Goal: Task Accomplishment & Management: Use online tool/utility

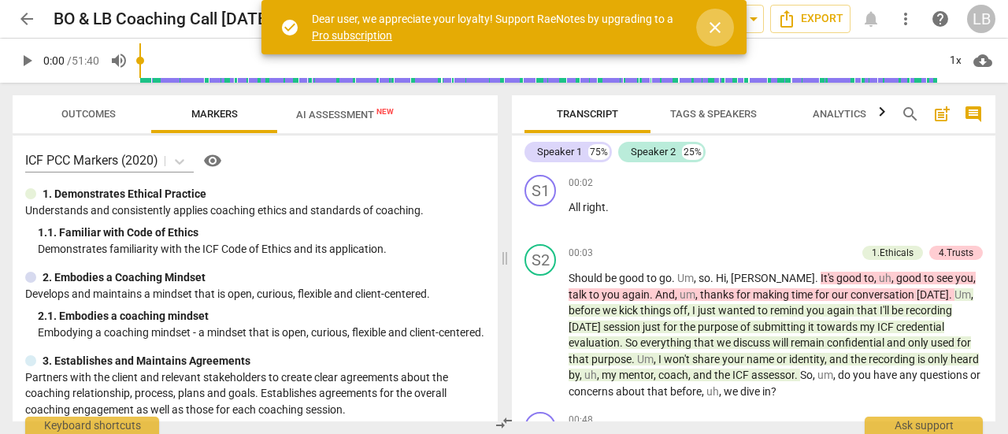
click at [716, 26] on span "close" at bounding box center [714, 27] width 19 height 19
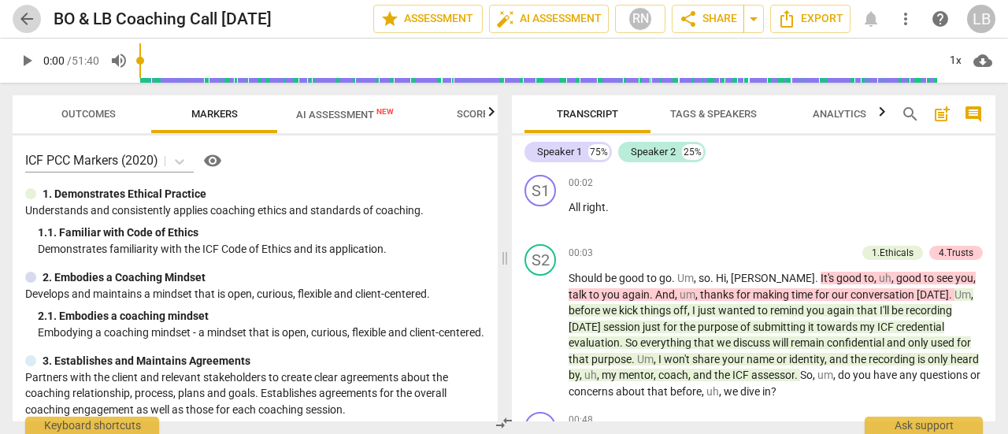
click at [26, 19] on span "arrow_back" at bounding box center [26, 18] width 19 height 19
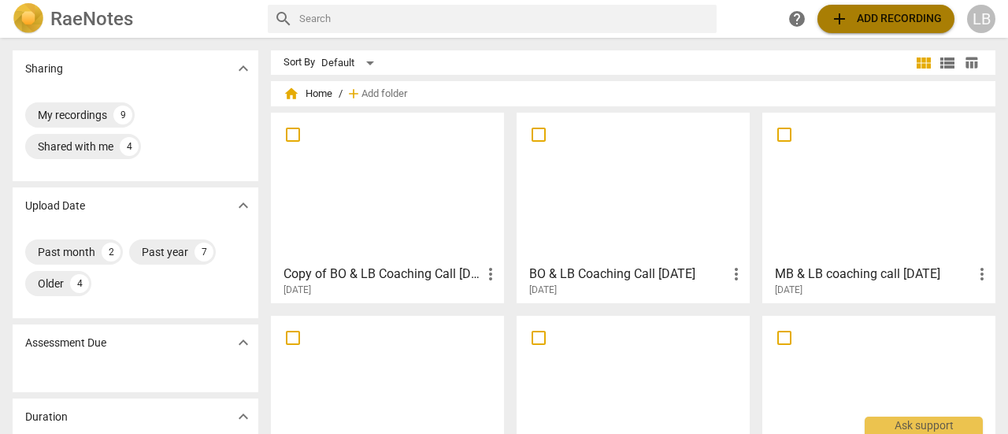
click at [885, 21] on span "add Add recording" at bounding box center [886, 18] width 112 height 19
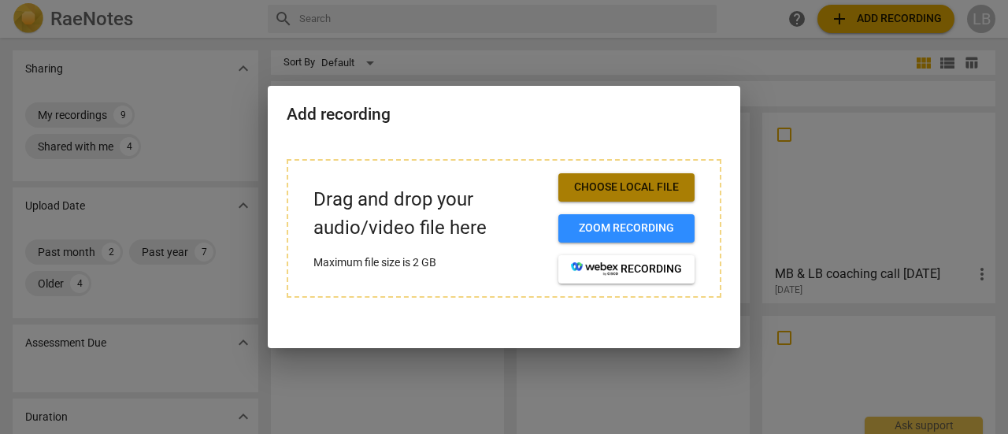
click at [613, 182] on span "Choose local file" at bounding box center [626, 188] width 111 height 16
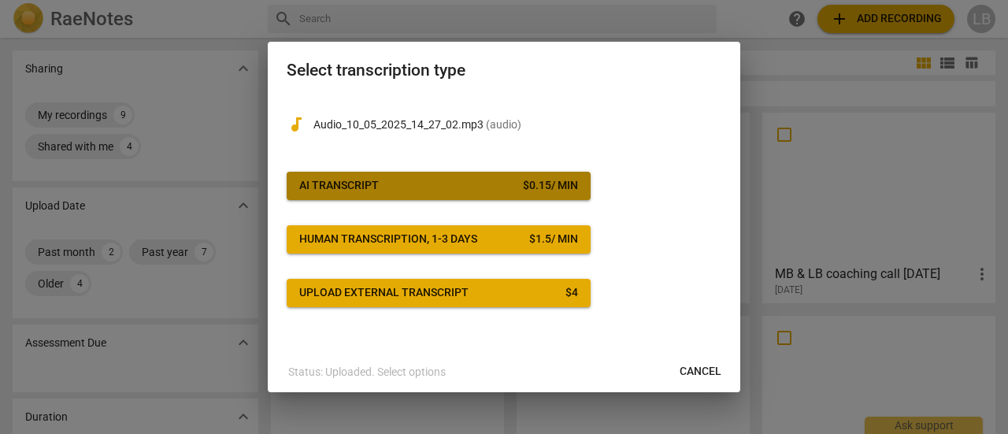
click at [353, 190] on div "AI Transcript" at bounding box center [339, 186] width 80 height 16
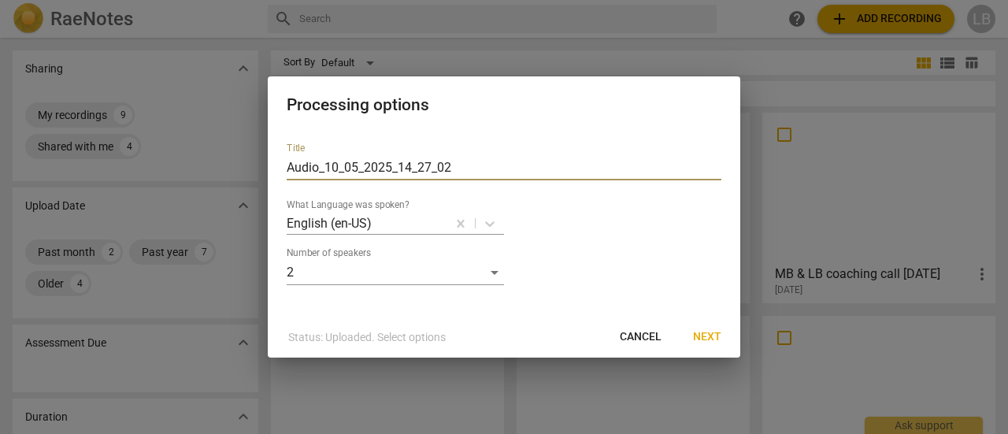
click at [472, 168] on input "Audio_10_05_2025_14_27_02" at bounding box center [504, 167] width 435 height 25
type input "A"
type input "BO & LB Coaching Call 10.05.2025"
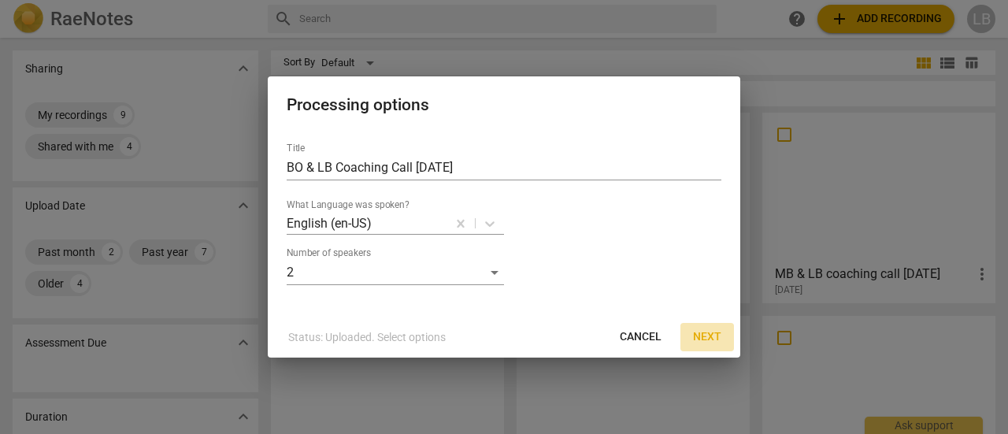
click at [710, 336] on span "Next" at bounding box center [707, 337] width 28 height 16
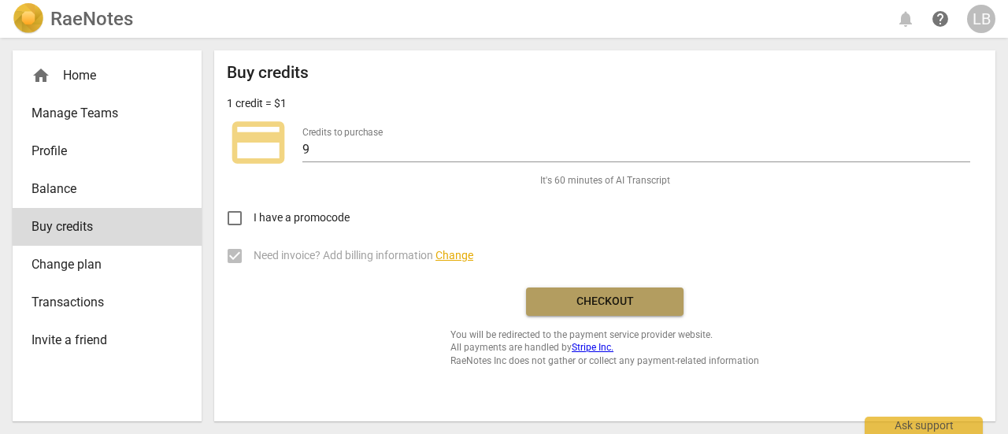
click at [619, 298] on span "Checkout" at bounding box center [605, 302] width 132 height 16
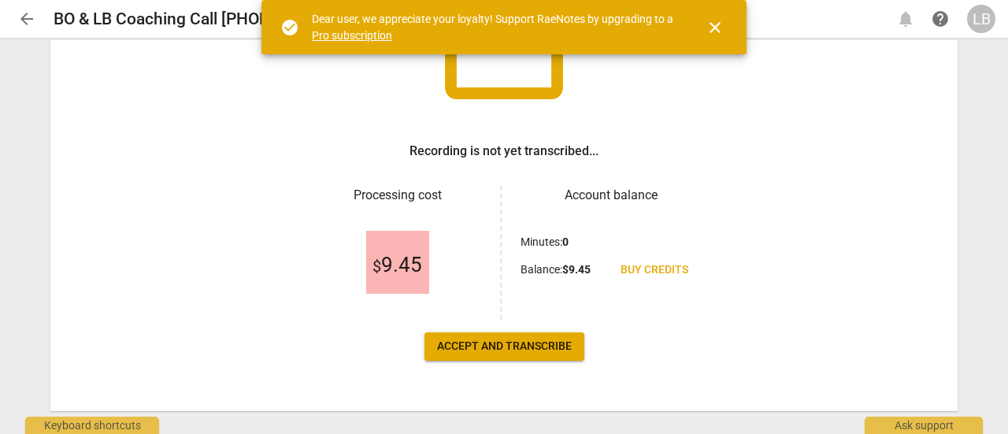
scroll to position [187, 0]
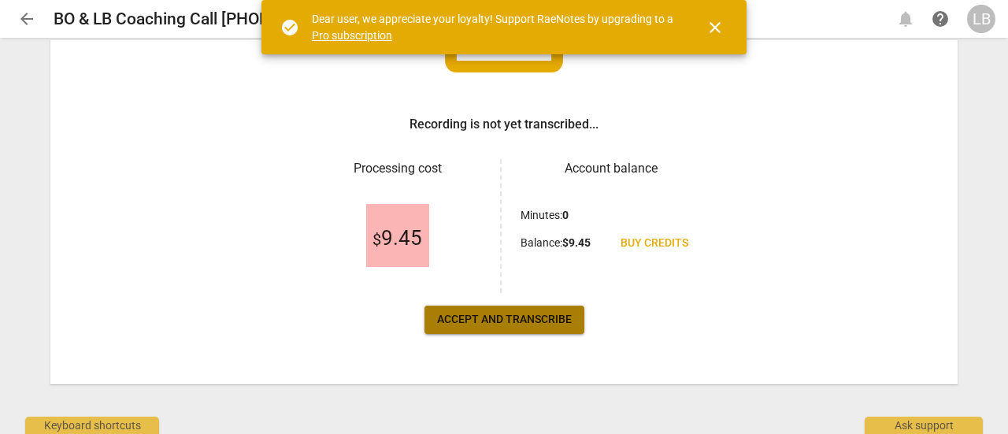
click at [531, 317] on span "Accept and transcribe" at bounding box center [504, 320] width 135 height 16
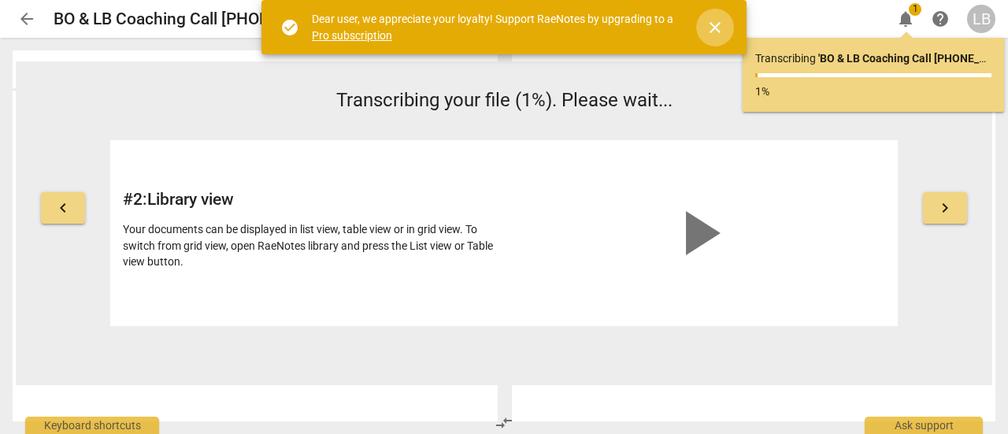
click at [716, 29] on span "close" at bounding box center [714, 27] width 19 height 19
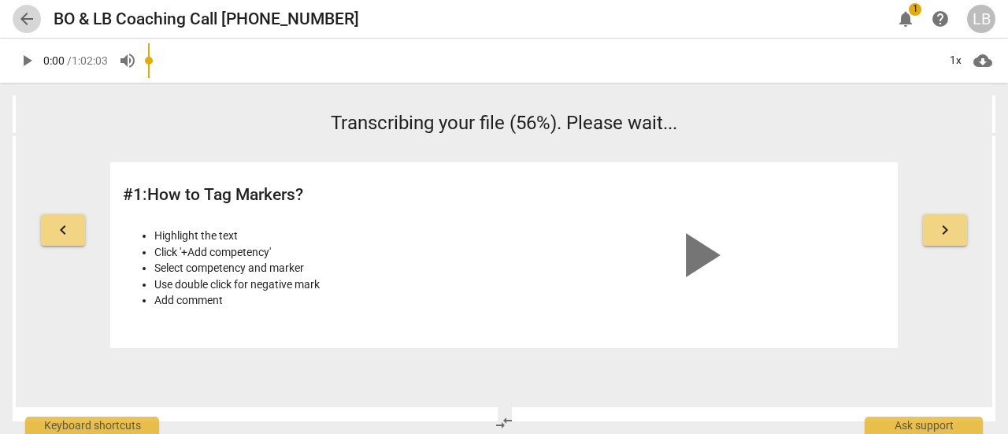
click at [26, 17] on span "arrow_back" at bounding box center [26, 18] width 19 height 19
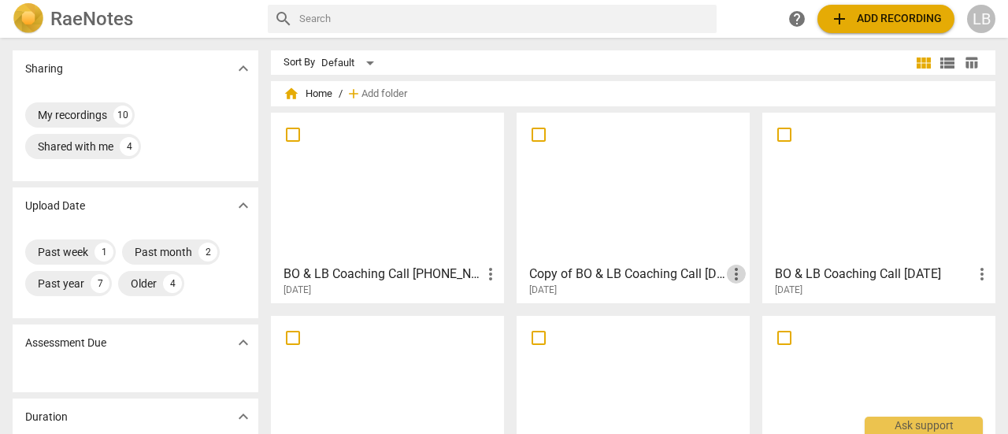
click at [733, 276] on span "more_vert" at bounding box center [736, 274] width 19 height 19
click at [617, 274] on div at bounding box center [504, 217] width 1008 height 434
click at [590, 273] on h3 "Copy of BO & LB Coaching Call [DATE]" at bounding box center [628, 274] width 198 height 19
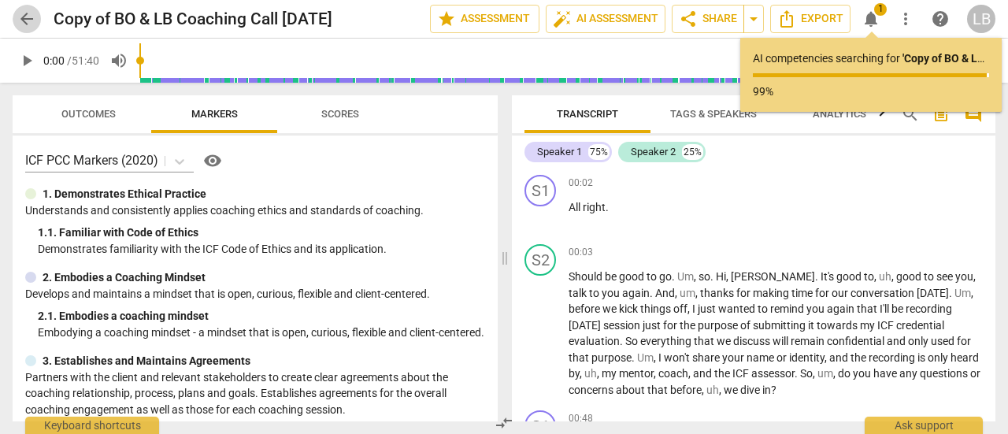
click at [27, 15] on span "arrow_back" at bounding box center [26, 18] width 19 height 19
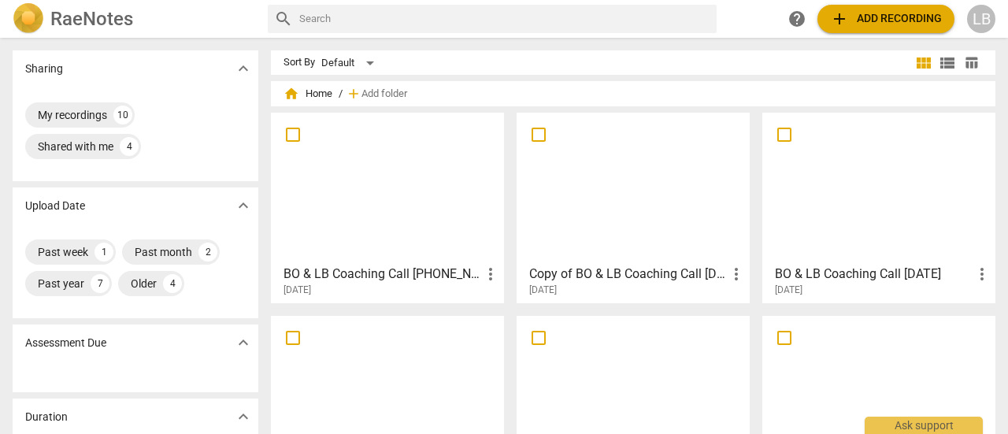
click at [564, 246] on div at bounding box center [633, 187] width 222 height 139
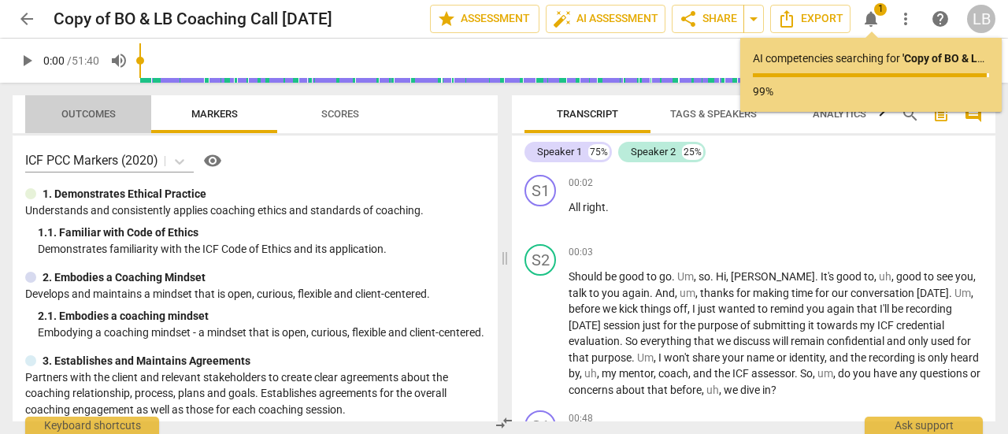
click at [100, 113] on span "Outcomes" at bounding box center [88, 114] width 54 height 12
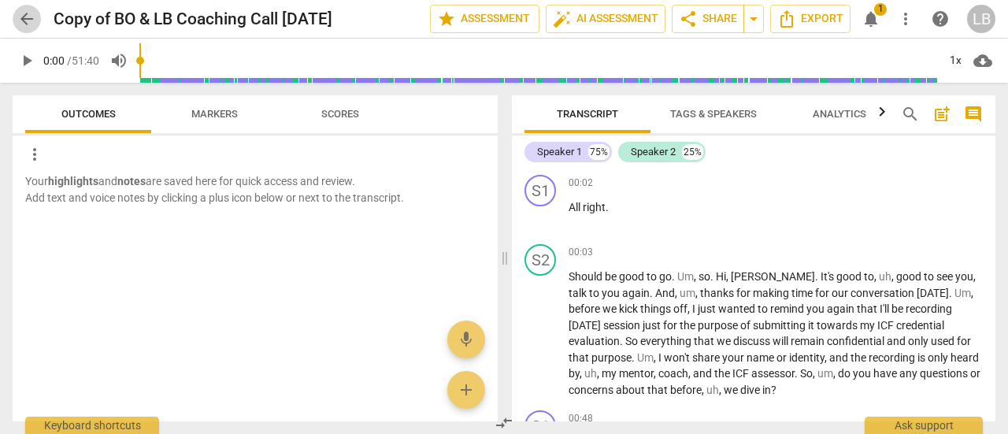
click at [24, 16] on span "arrow_back" at bounding box center [26, 18] width 19 height 19
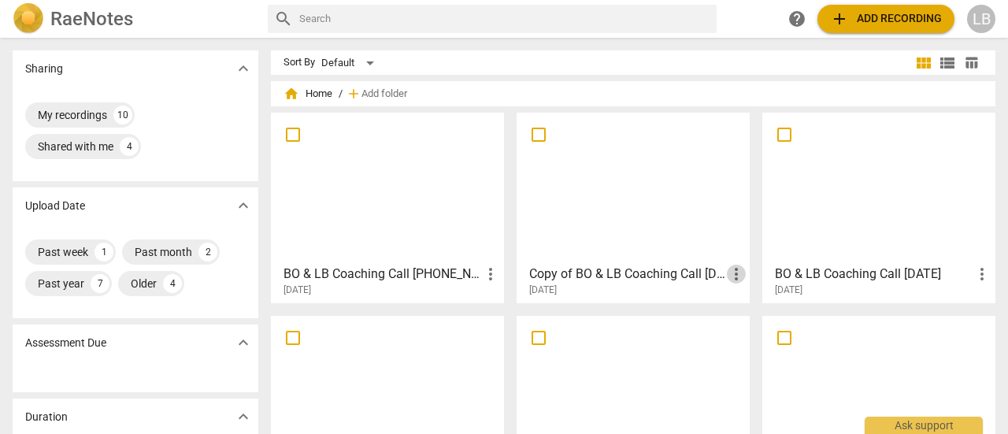
click at [734, 275] on span "more_vert" at bounding box center [736, 274] width 19 height 19
click at [746, 311] on li "Delete" at bounding box center [753, 312] width 60 height 38
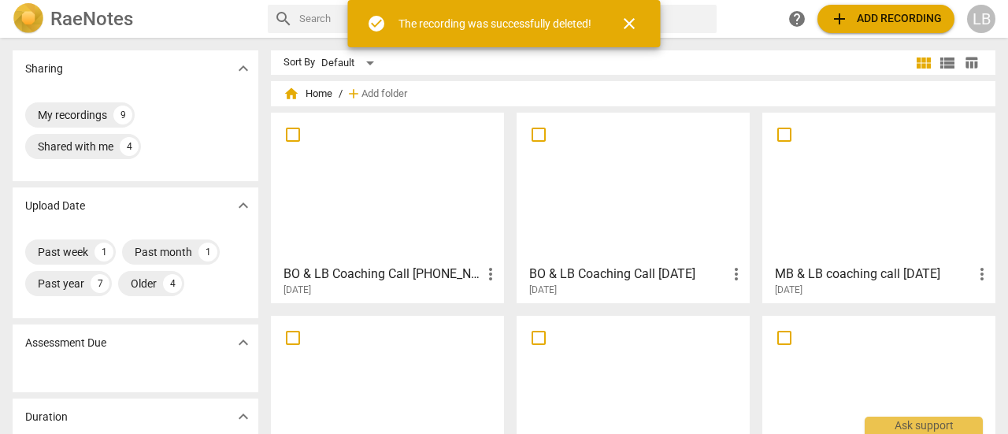
click at [583, 194] on div at bounding box center [633, 187] width 222 height 139
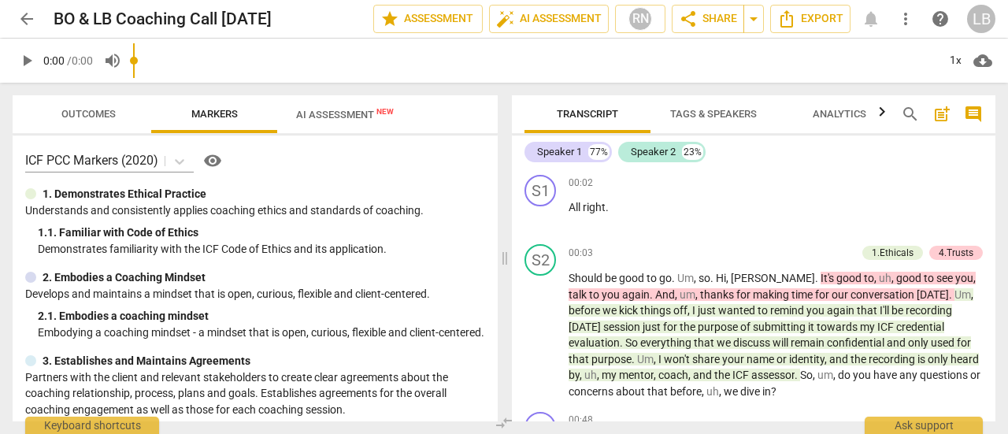
click at [90, 66] on span "/ 0:00" at bounding box center [80, 60] width 26 height 13
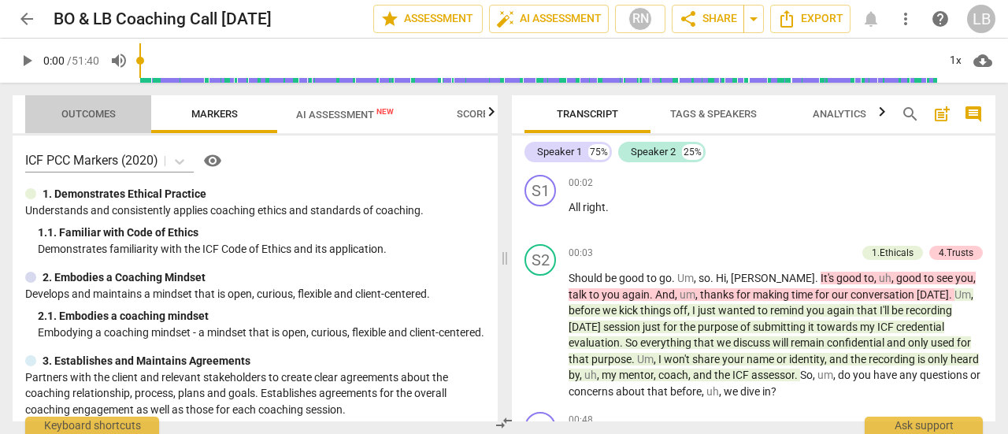
click at [101, 109] on span "Outcomes" at bounding box center [88, 114] width 54 height 12
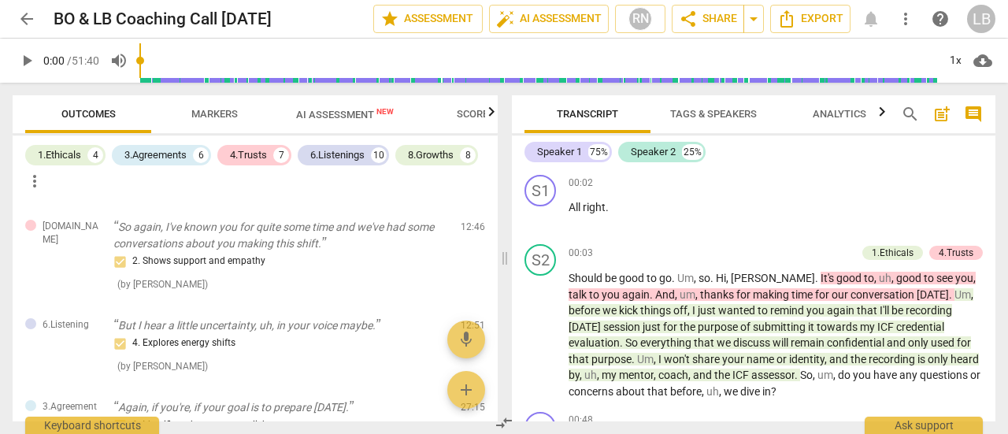
scroll to position [1452, 0]
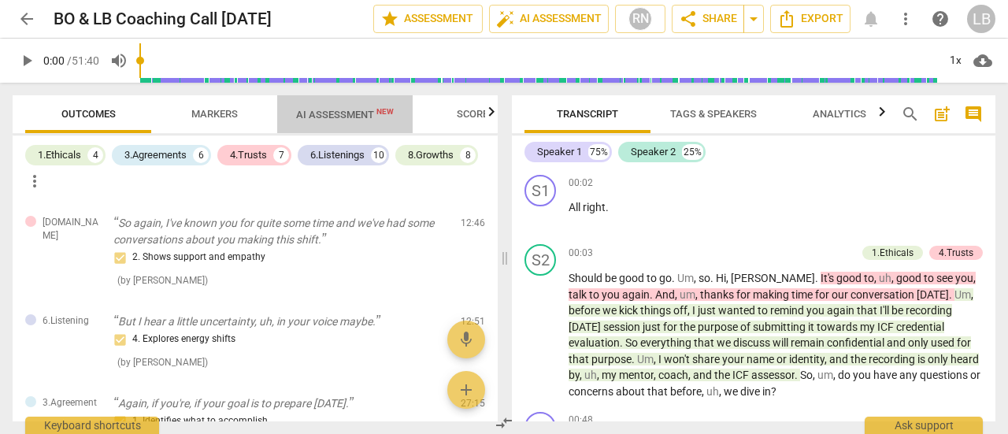
click at [334, 113] on span "AI Assessment New" at bounding box center [345, 115] width 98 height 12
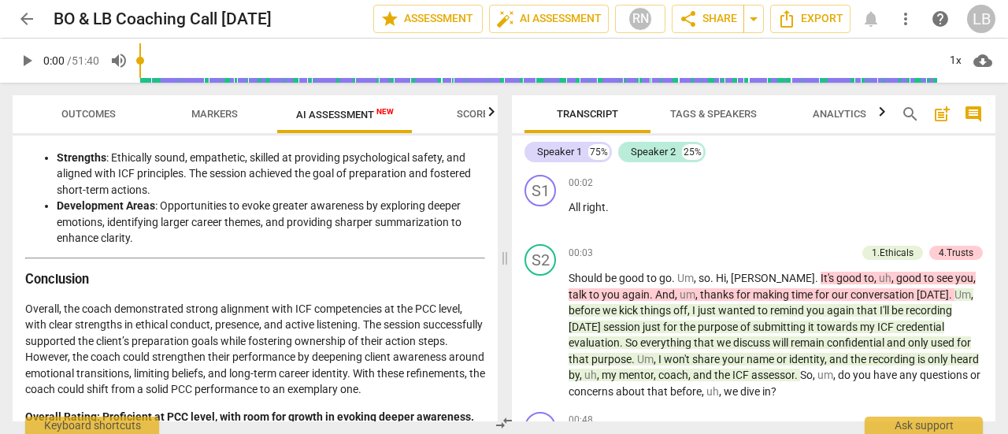
scroll to position [2463, 0]
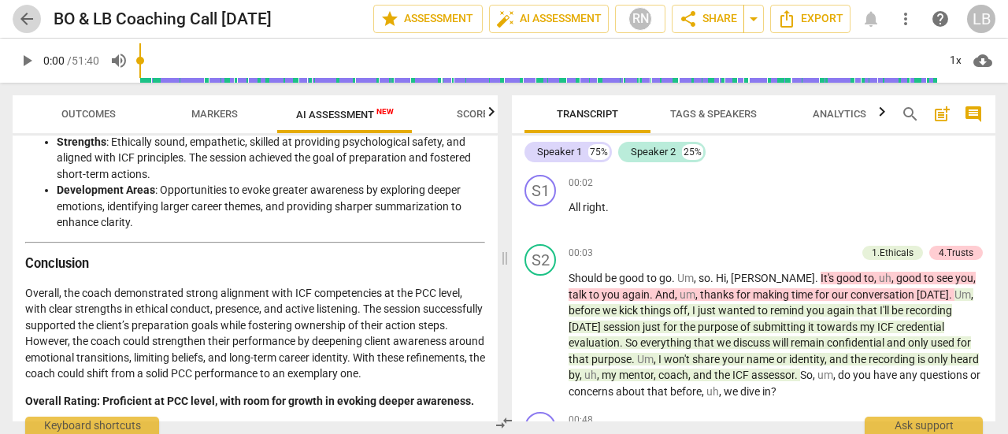
click at [30, 20] on span "arrow_back" at bounding box center [26, 18] width 19 height 19
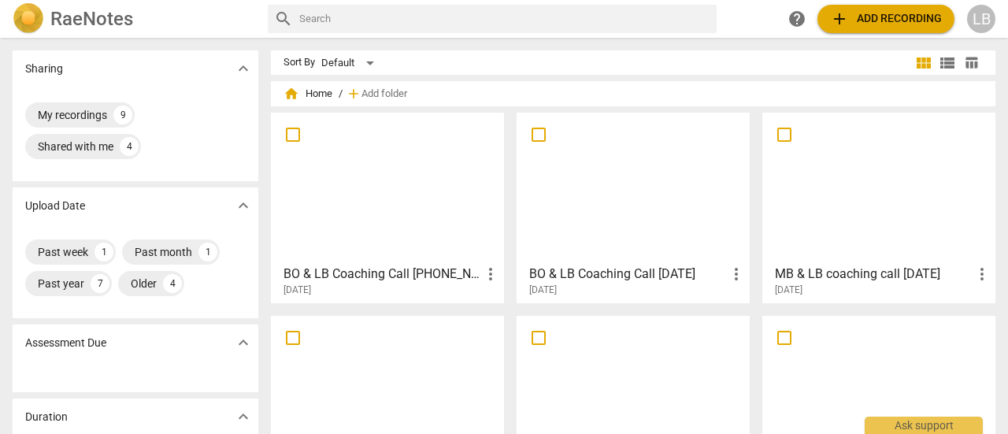
click at [856, 195] on div at bounding box center [879, 187] width 222 height 139
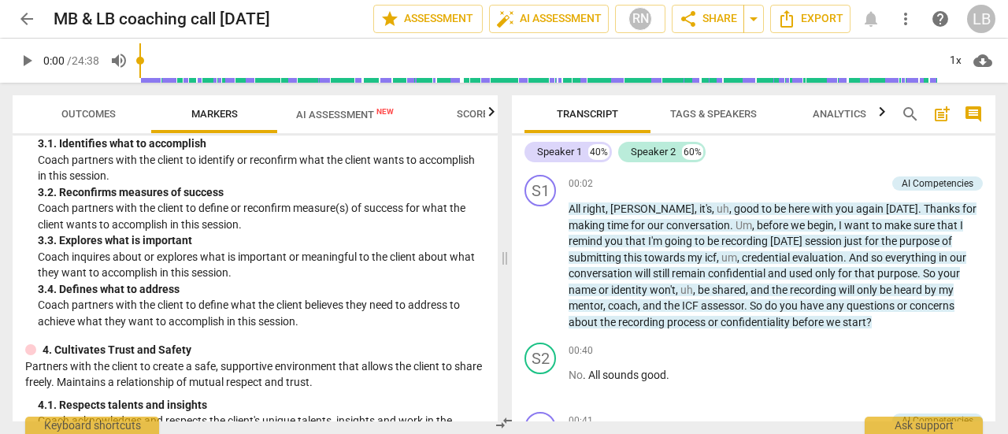
scroll to position [287, 0]
click at [332, 115] on span "AI Assessment New" at bounding box center [345, 115] width 98 height 12
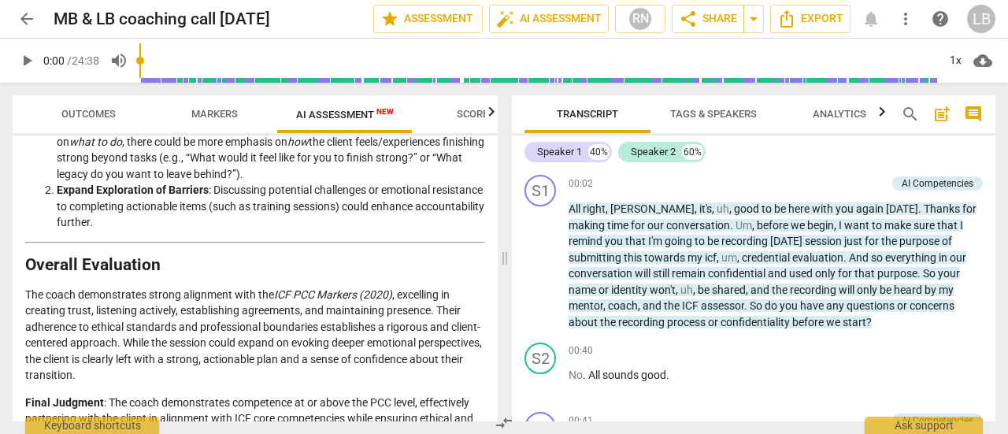
scroll to position [2866, 0]
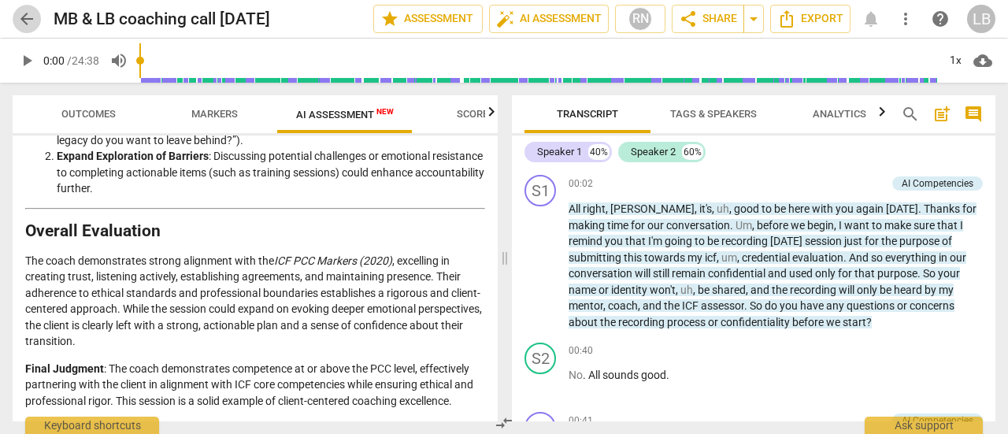
click at [27, 13] on span "arrow_back" at bounding box center [26, 18] width 19 height 19
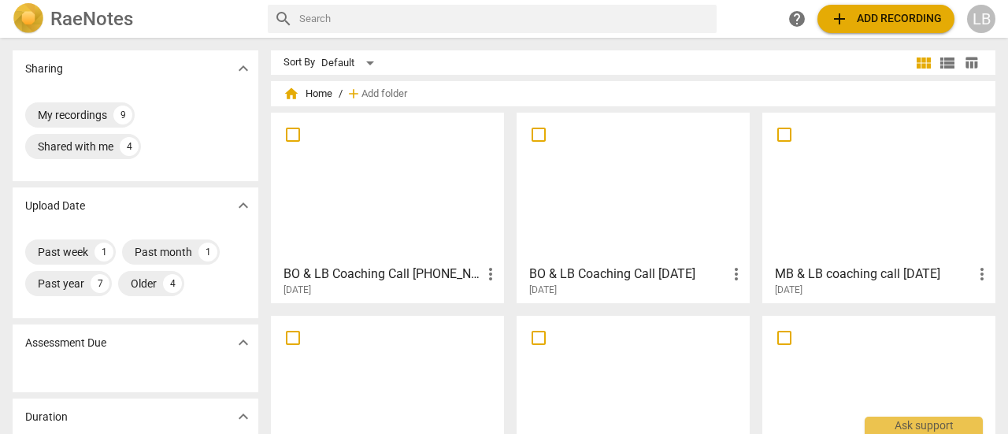
click at [428, 196] on div at bounding box center [387, 187] width 222 height 139
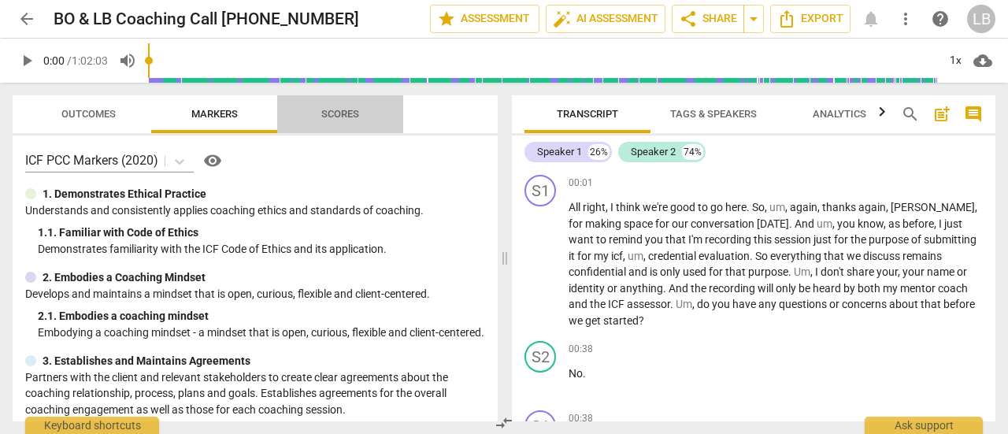
click at [346, 113] on span "Scores" at bounding box center [340, 114] width 38 height 12
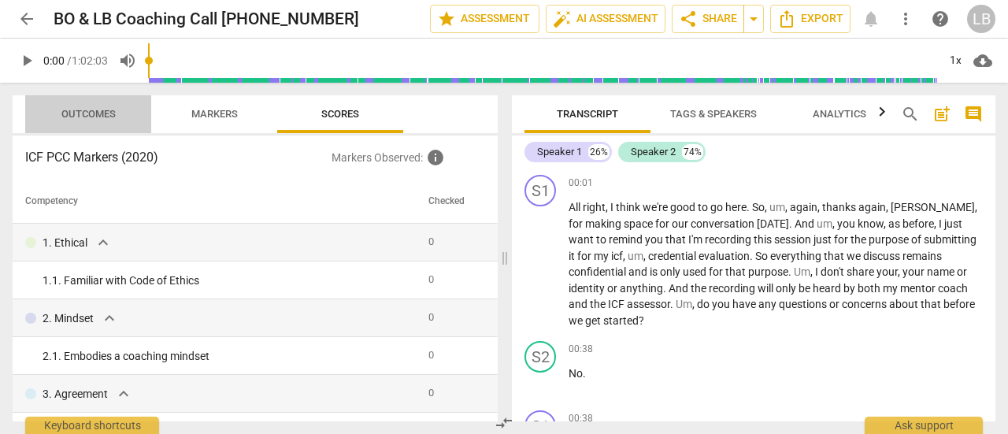
click at [98, 106] on span "Outcomes" at bounding box center [89, 114] width 92 height 21
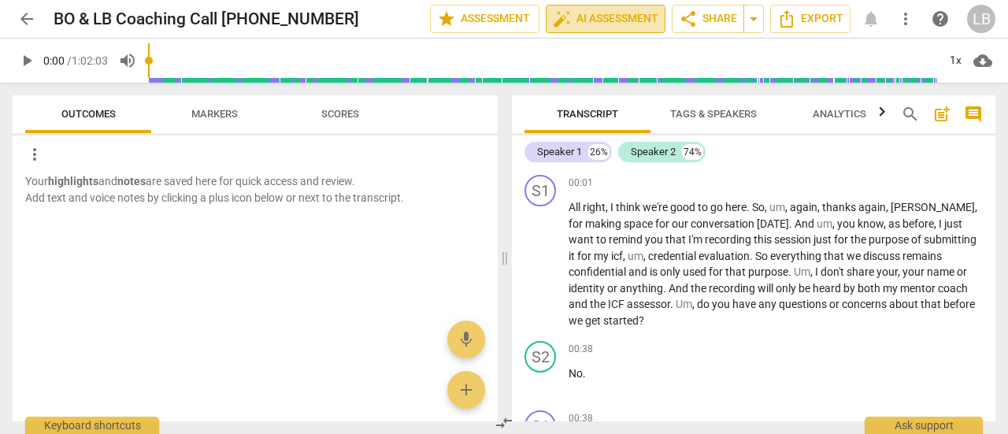
click at [617, 24] on span "auto_fix_high AI Assessment" at bounding box center [606, 18] width 106 height 19
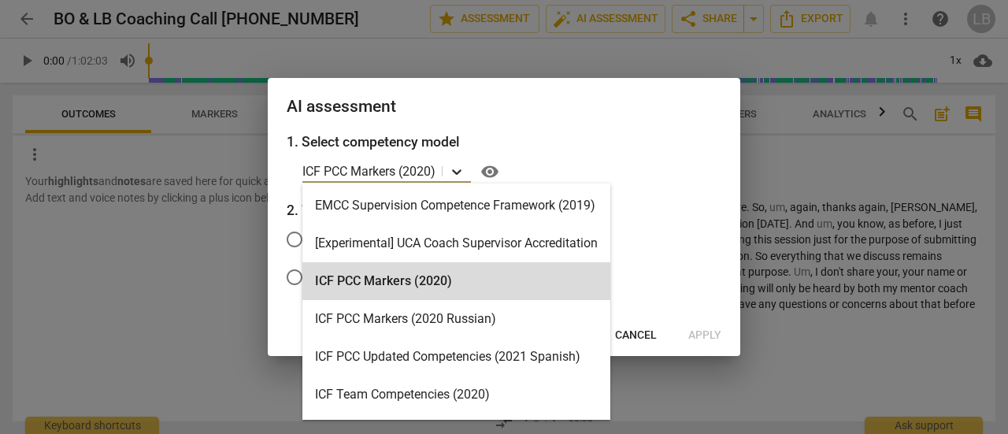
click at [457, 174] on icon at bounding box center [456, 172] width 9 height 6
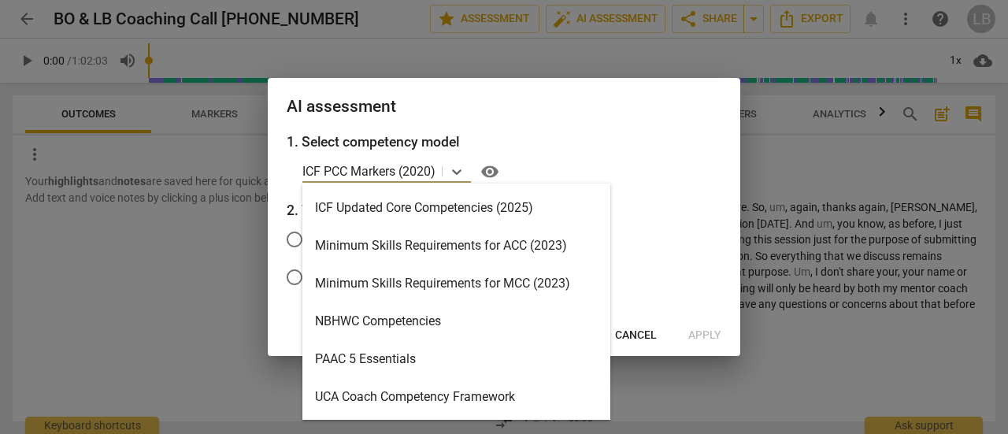
scroll to position [337, 0]
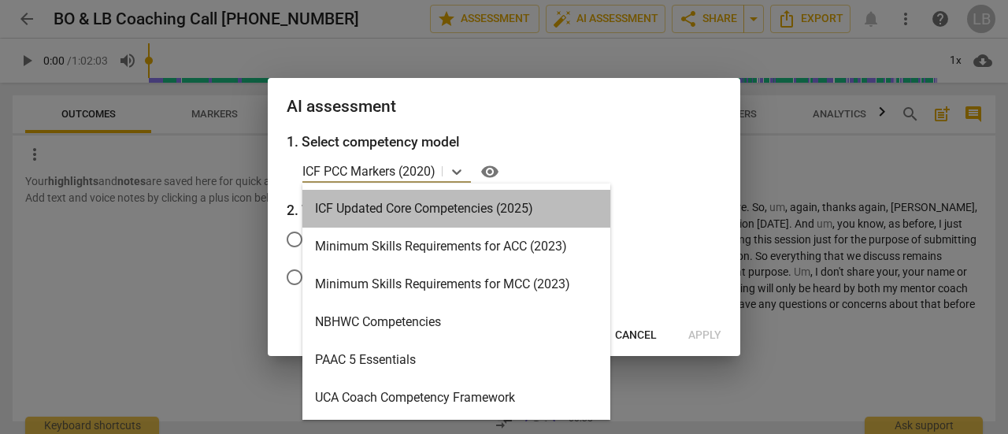
click at [400, 210] on div "ICF Updated Core Competencies (2025)" at bounding box center [456, 209] width 308 height 38
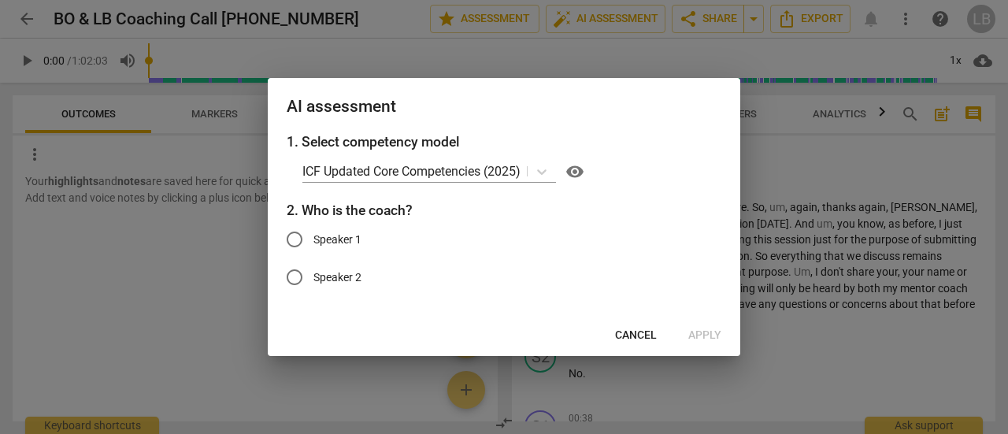
drag, startPoint x: 577, startPoint y: 98, endPoint x: 528, endPoint y: 109, distance: 49.9
click at [509, 126] on div "AI assessment" at bounding box center [504, 105] width 472 height 54
click at [645, 332] on span "Cancel" at bounding box center [636, 336] width 42 height 16
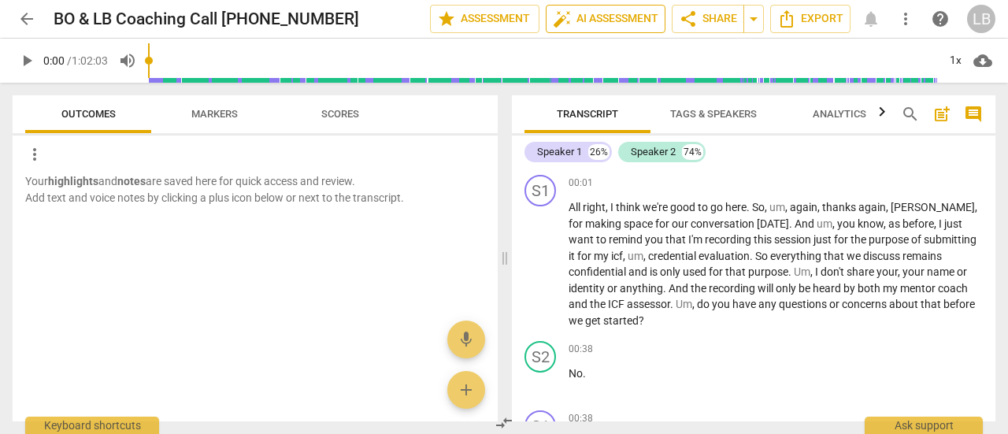
click at [608, 24] on span "auto_fix_high AI Assessment" at bounding box center [606, 18] width 106 height 19
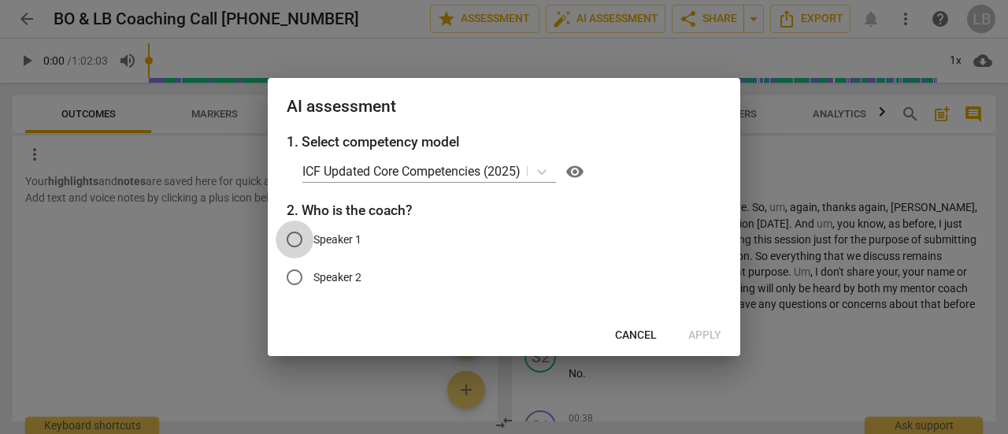
click at [296, 237] on input "Speaker 1" at bounding box center [295, 239] width 38 height 38
radio input "true"
click at [704, 336] on span "Apply" at bounding box center [704, 336] width 33 height 16
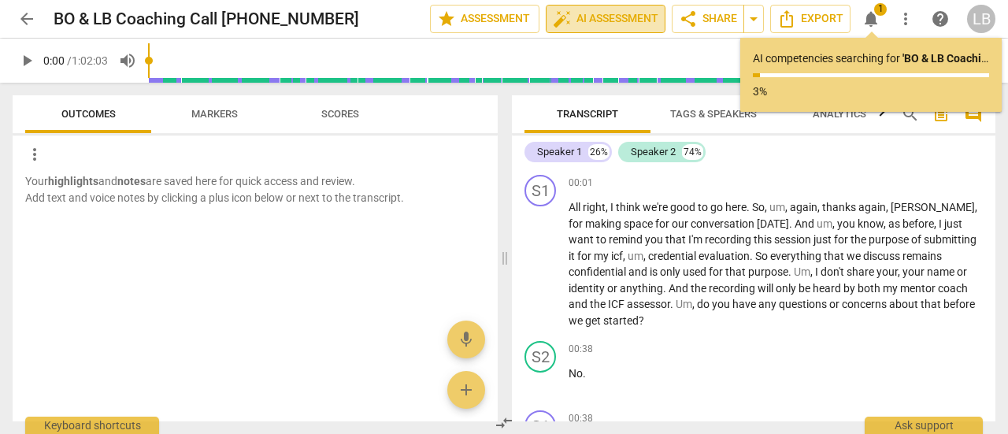
click at [598, 20] on span "auto_fix_high AI Assessment" at bounding box center [606, 18] width 106 height 19
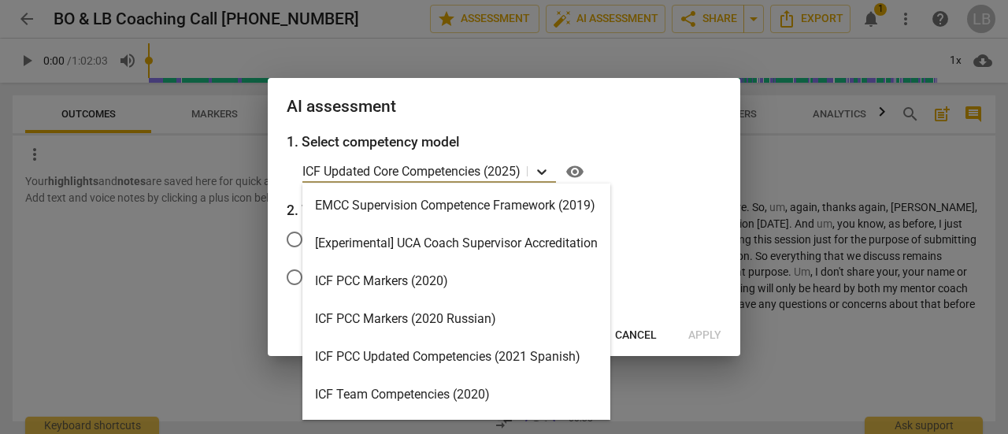
click at [542, 172] on icon at bounding box center [542, 172] width 16 height 16
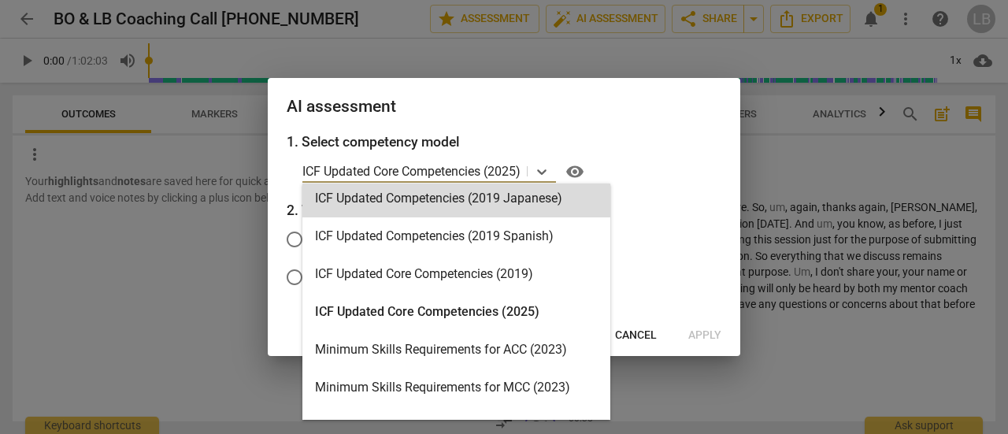
scroll to position [249, 0]
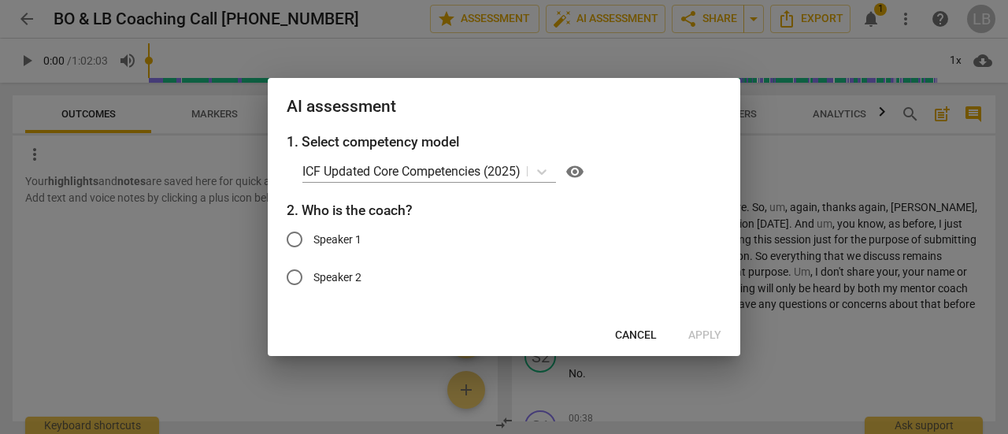
click at [639, 157] on div "1. Select competency model ICF Updated Core Competencies (2025) visibility 2. W…" at bounding box center [504, 222] width 472 height 183
click at [636, 337] on span "Cancel" at bounding box center [636, 336] width 42 height 16
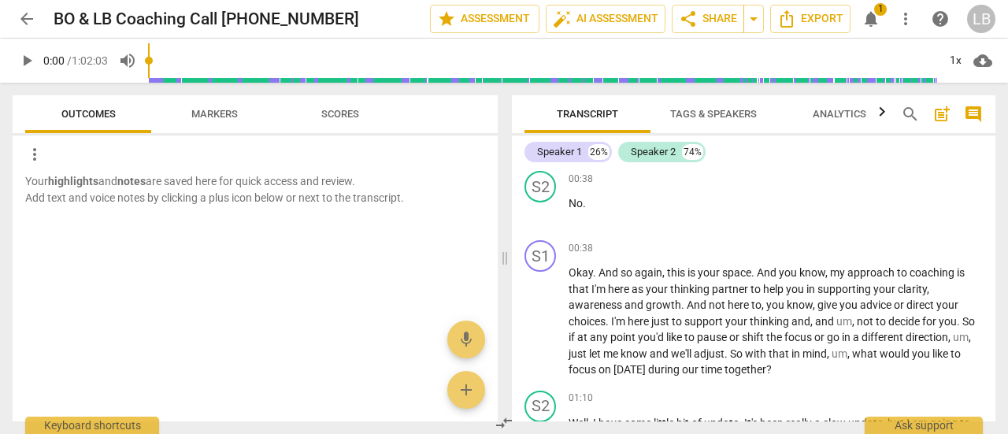
scroll to position [0, 0]
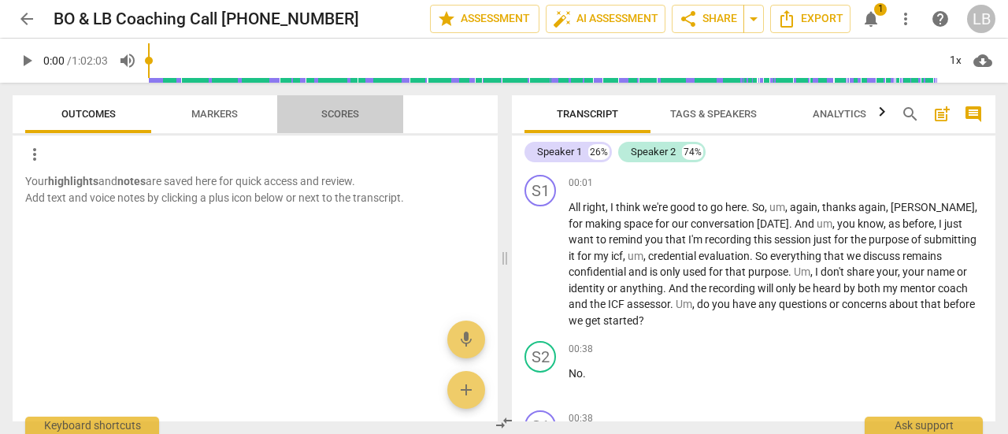
click at [340, 110] on span "Scores" at bounding box center [340, 114] width 38 height 12
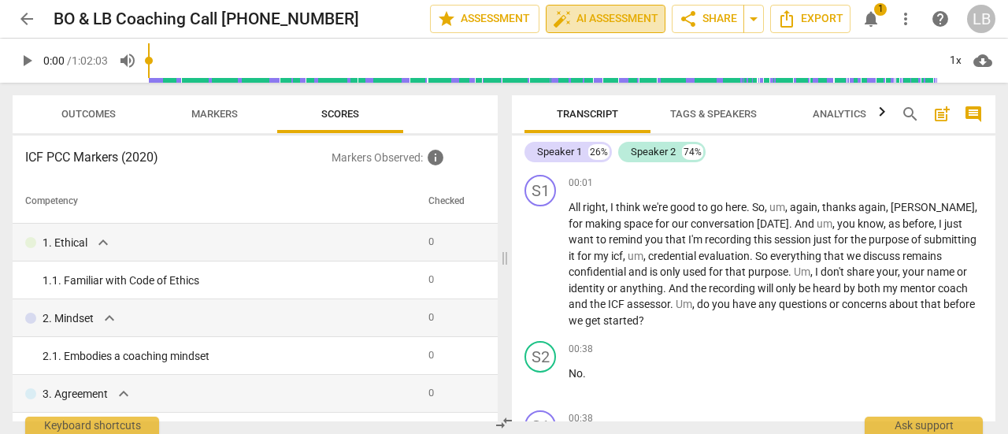
click at [626, 21] on span "auto_fix_high AI Assessment" at bounding box center [606, 18] width 106 height 19
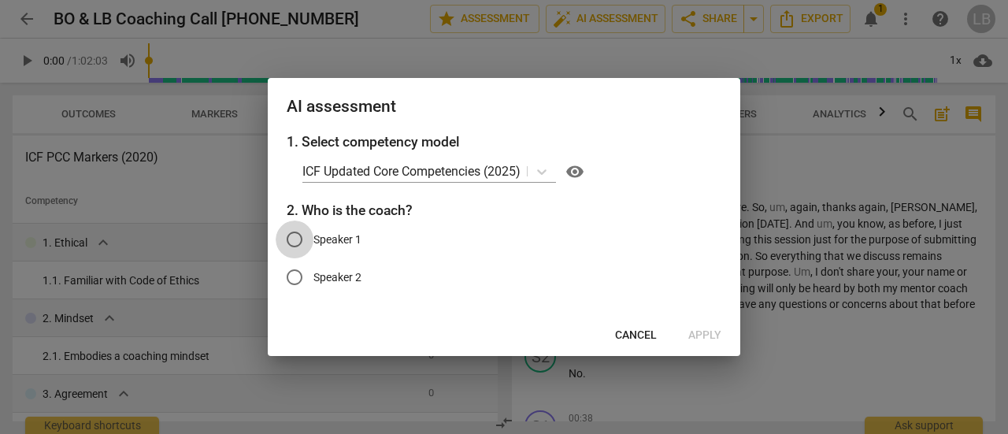
click at [294, 235] on input "Speaker 1" at bounding box center [295, 239] width 38 height 38
radio input "true"
click at [704, 336] on span "Apply" at bounding box center [704, 336] width 33 height 16
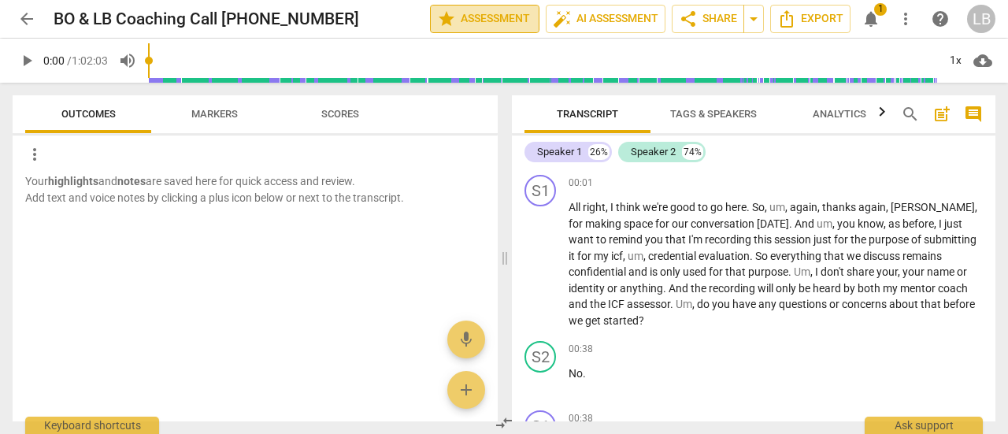
click at [485, 18] on span "star Assessment" at bounding box center [484, 18] width 95 height 19
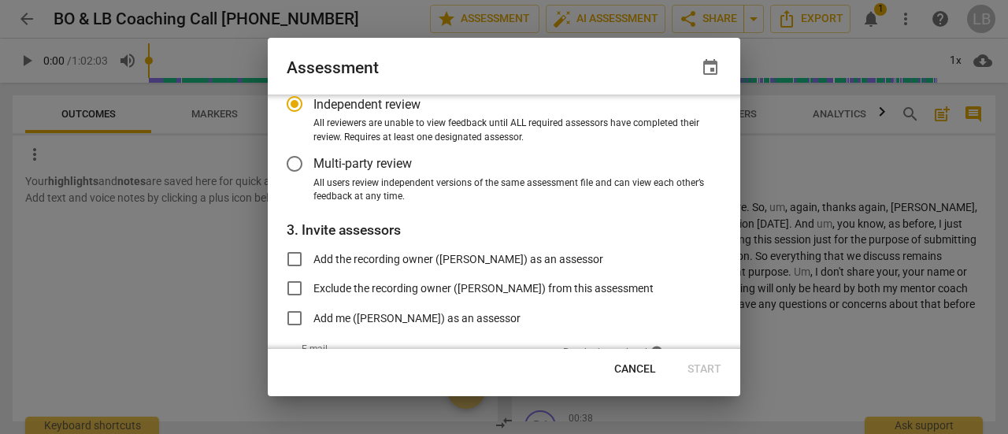
scroll to position [235, 0]
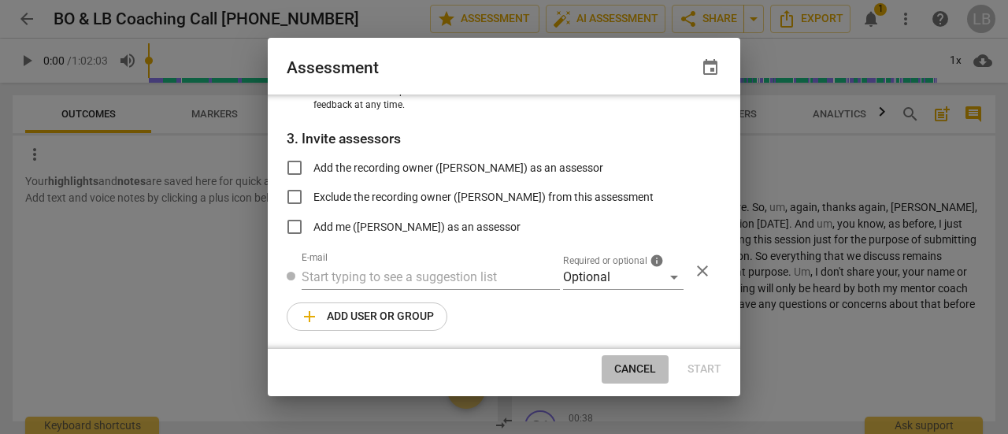
click at [639, 367] on span "Cancel" at bounding box center [635, 369] width 42 height 16
radio input "false"
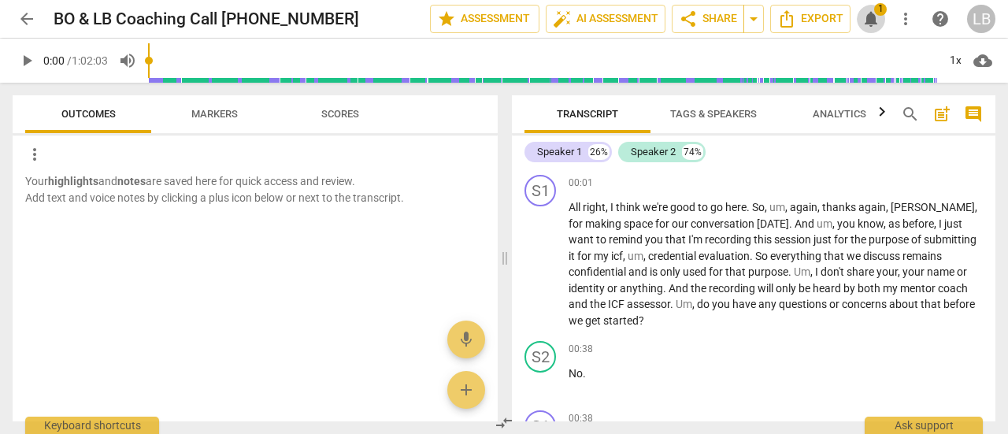
click at [876, 15] on span "notifications" at bounding box center [870, 18] width 19 height 19
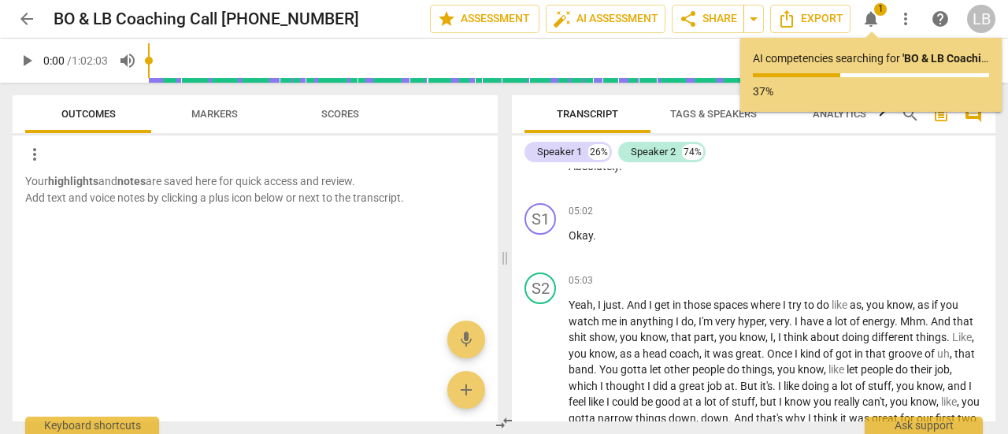
scroll to position [1375, 0]
click at [699, 219] on div "05:02 + Add competency keyboard_arrow_right" at bounding box center [775, 211] width 414 height 16
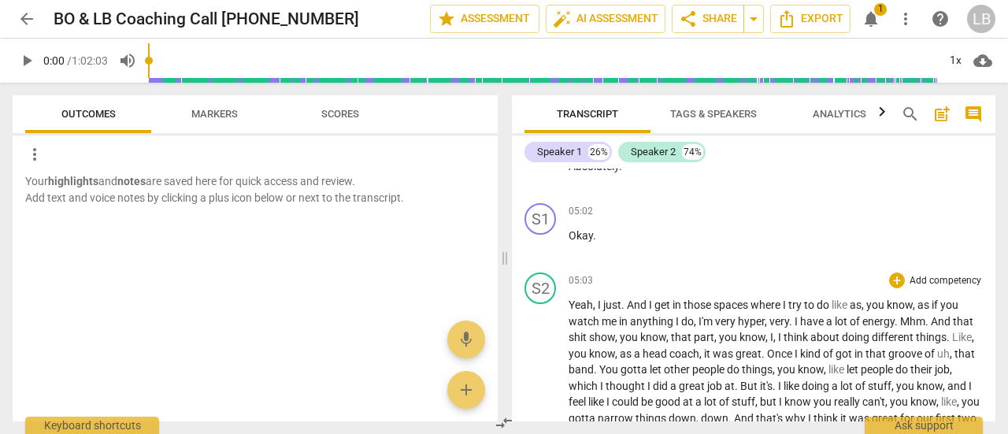
click at [693, 360] on span "coach" at bounding box center [684, 353] width 30 height 13
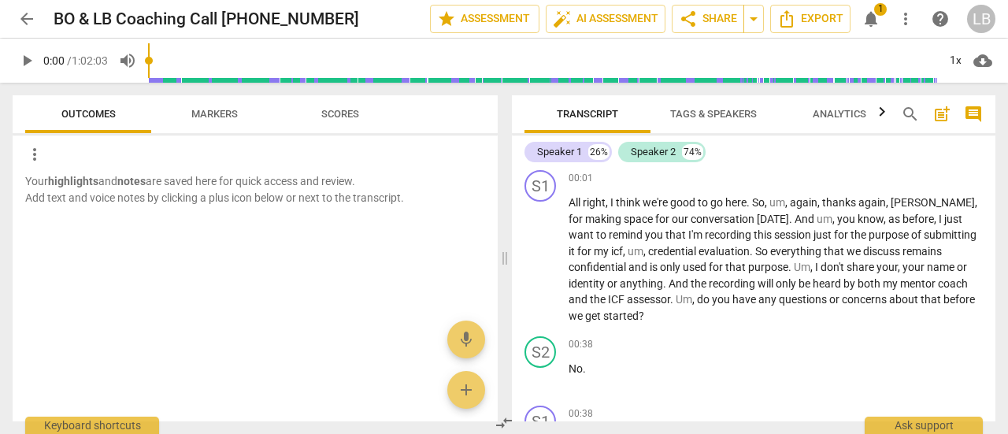
scroll to position [0, 0]
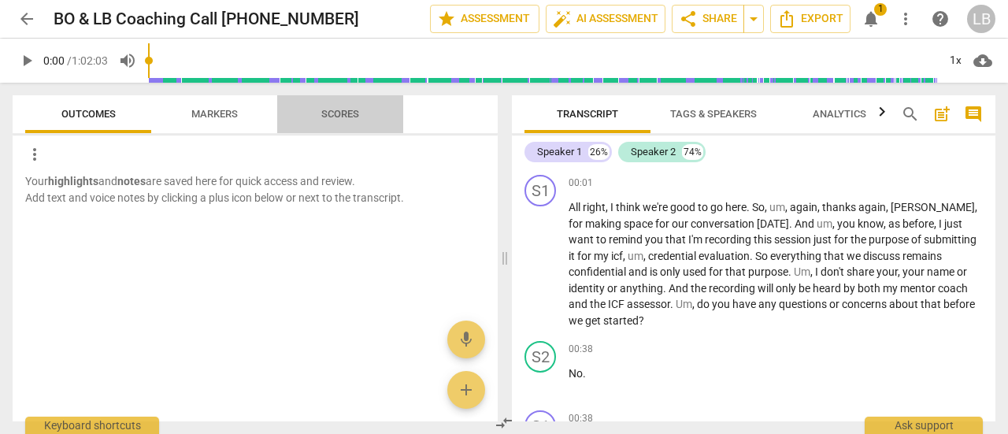
click at [340, 109] on span "Scores" at bounding box center [340, 114] width 38 height 12
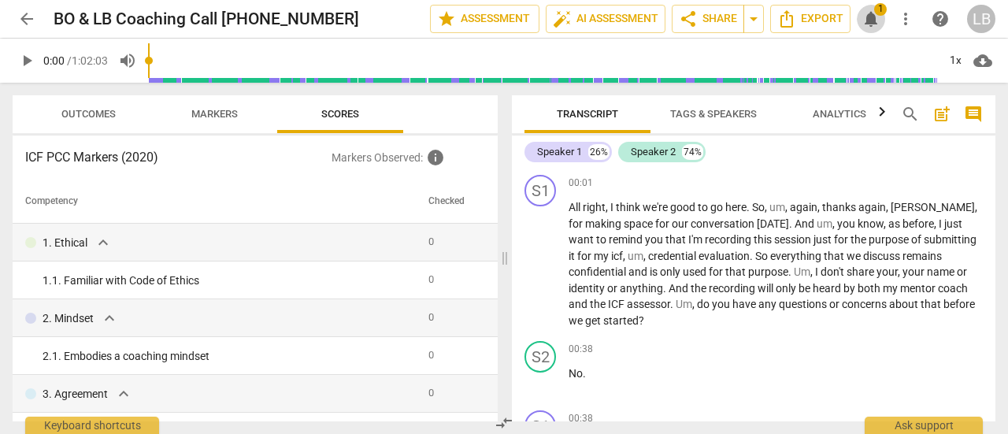
click at [873, 17] on span "notifications" at bounding box center [870, 18] width 19 height 19
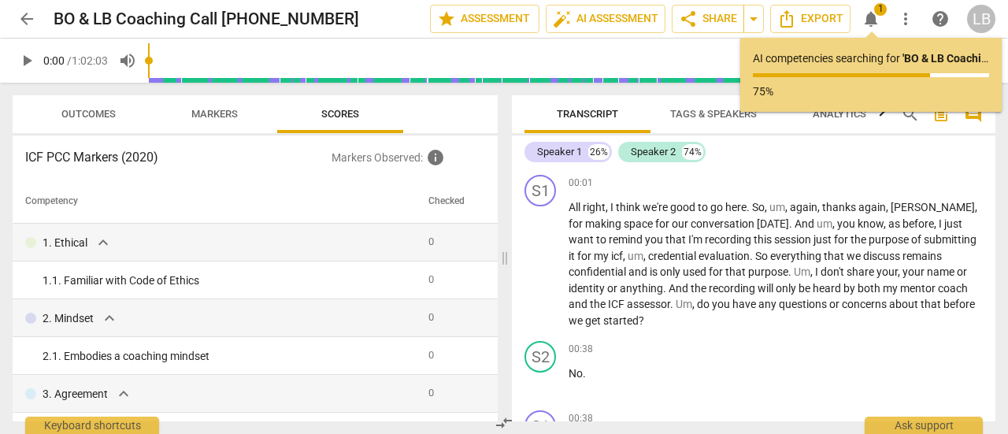
click at [850, 80] on div "AI competencies searching for ' BO & LB Coaching Call [PHONE_NUMBER] ' ... 75%" at bounding box center [871, 74] width 236 height 49
click at [770, 260] on span "everything" at bounding box center [797, 256] width 54 height 13
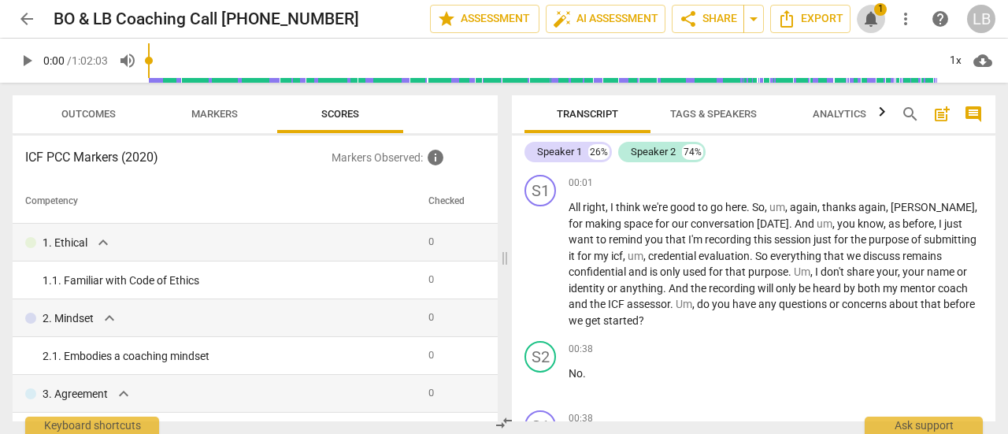
click at [874, 18] on span "notifications" at bounding box center [870, 18] width 19 height 19
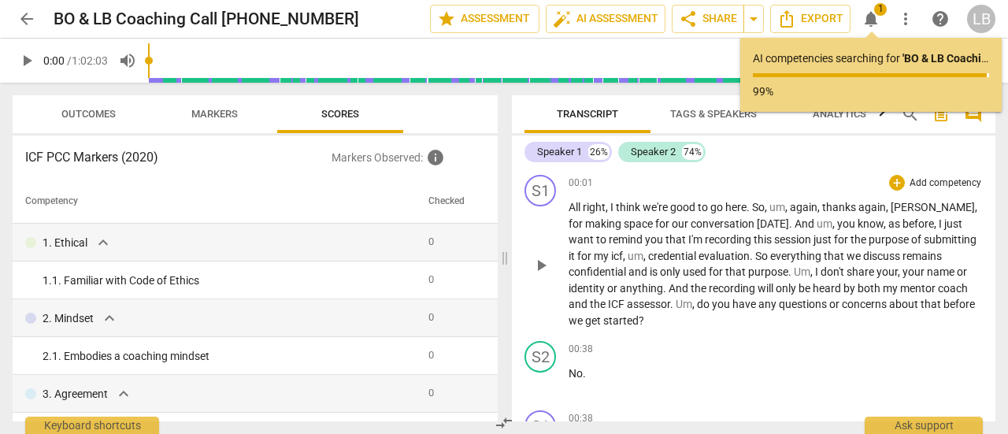
click at [759, 272] on span "purpose" at bounding box center [768, 271] width 40 height 13
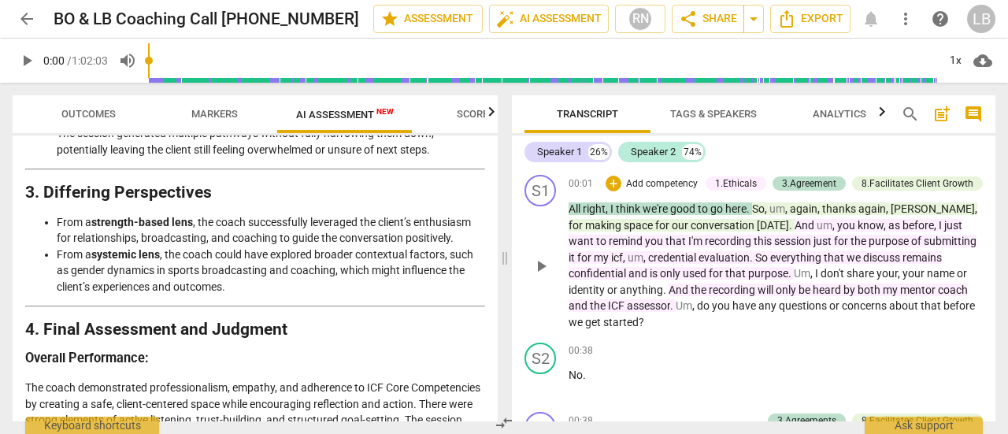
scroll to position [2620, 0]
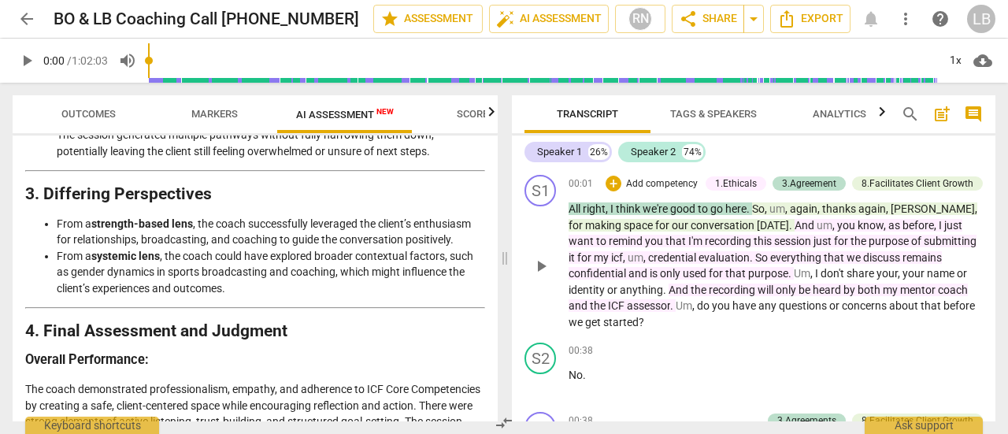
click at [315, 297] on li "From a systemic lens , the coach could have explored broader contextual factors…" at bounding box center [271, 272] width 428 height 49
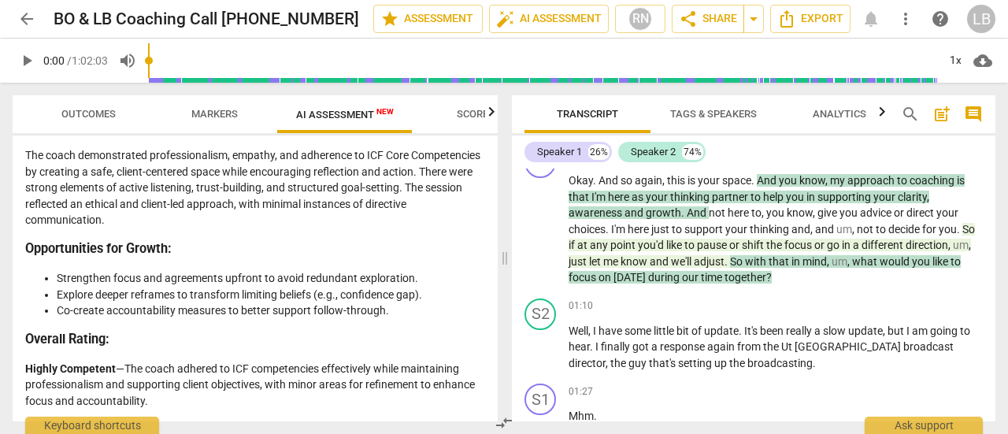
scroll to position [266, 0]
click at [573, 24] on span "auto_fix_high AI Assessment" at bounding box center [549, 18] width 106 height 19
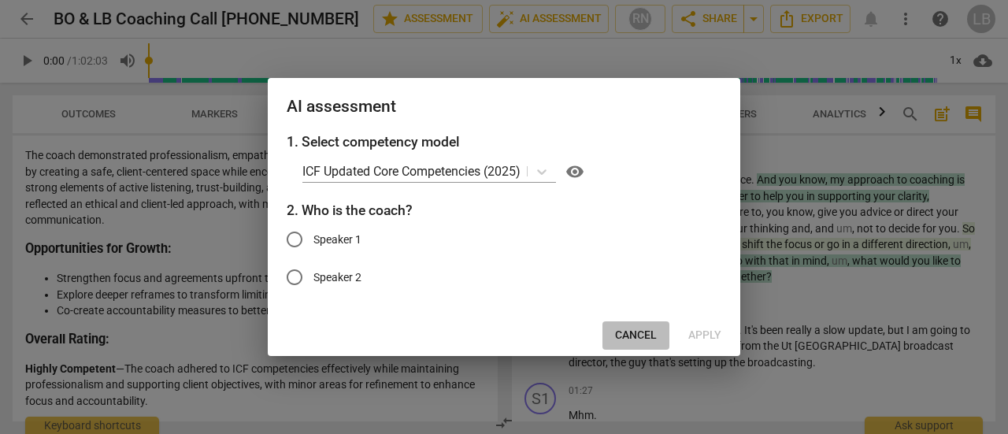
click at [639, 338] on span "Cancel" at bounding box center [636, 336] width 42 height 16
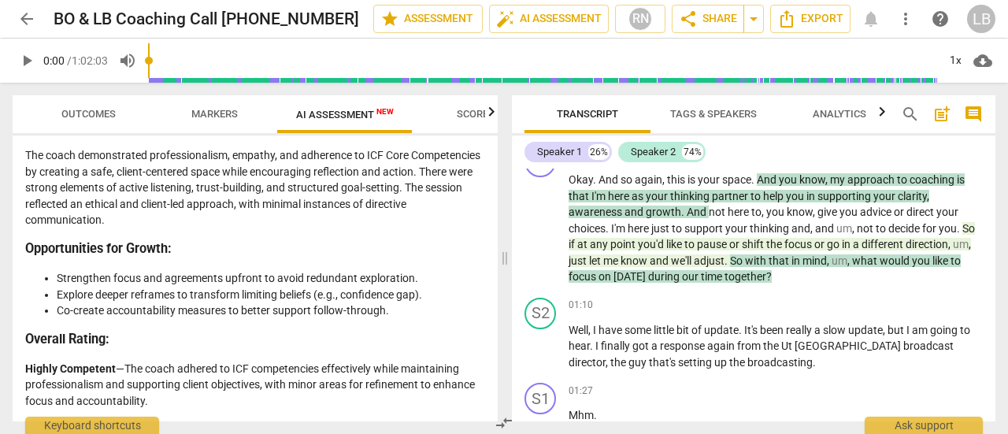
scroll to position [2897, 0]
click at [814, 21] on span "Export" at bounding box center [810, 18] width 66 height 19
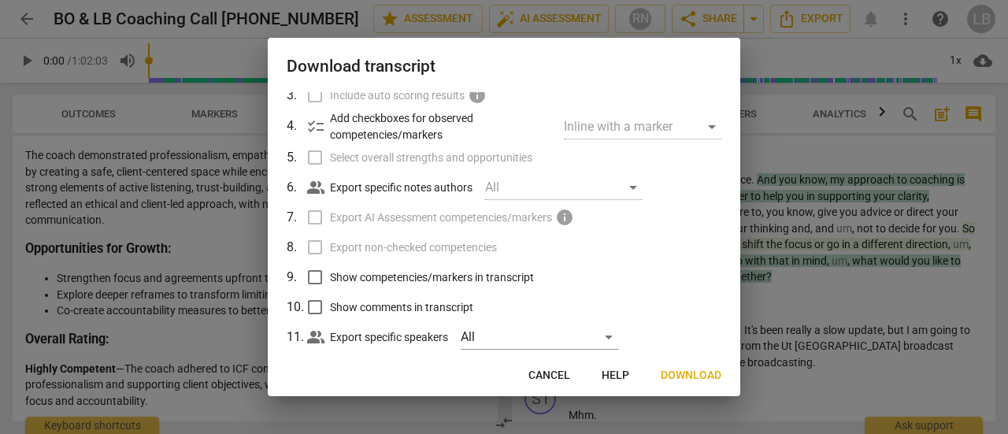
scroll to position [162, 0]
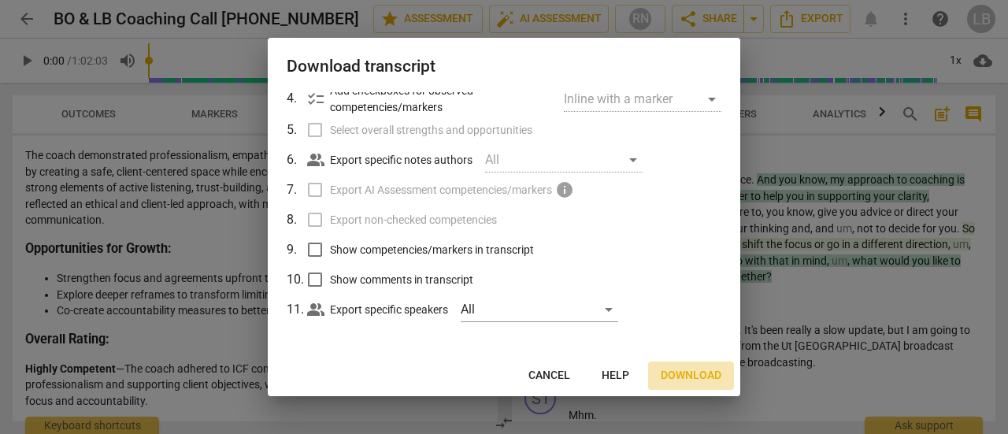
click at [692, 374] on span "Download" at bounding box center [691, 376] width 61 height 16
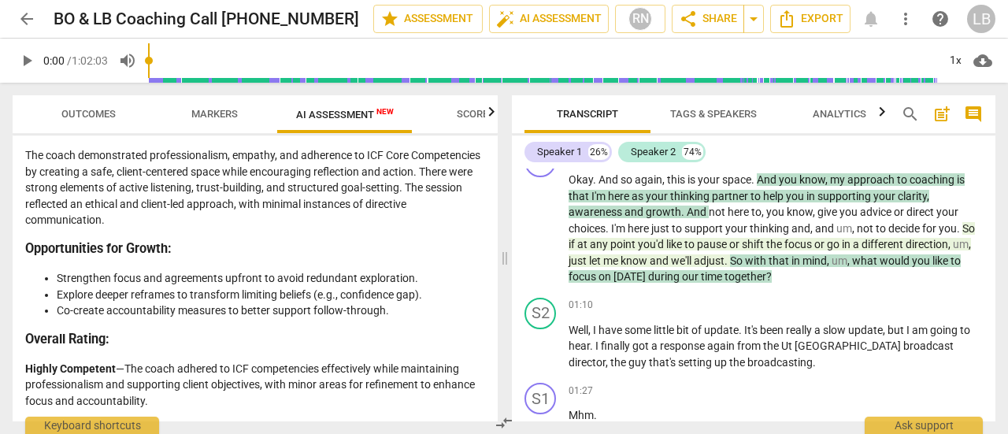
click at [337, 294] on li "Explore deeper reframes to transform limiting beliefs (e.g., confidence gap)." at bounding box center [271, 295] width 428 height 17
click at [576, 18] on span "auto_fix_high AI Assessment" at bounding box center [549, 18] width 106 height 19
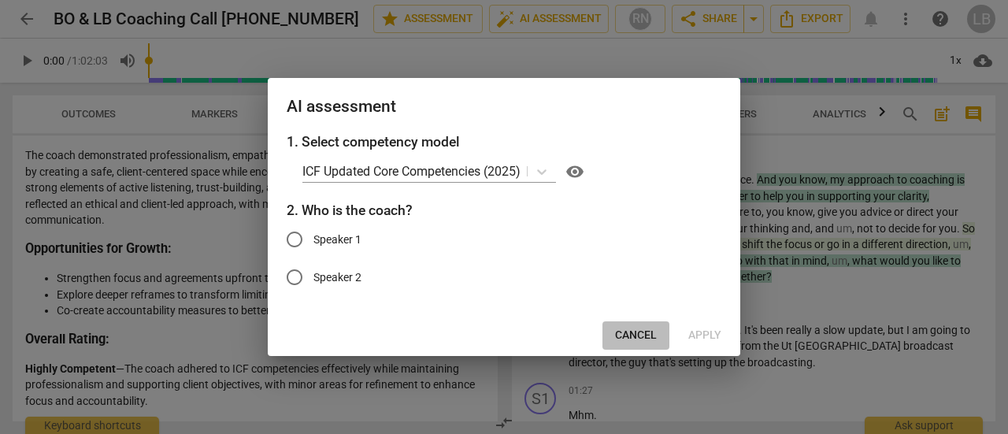
click at [639, 339] on span "Cancel" at bounding box center [636, 336] width 42 height 16
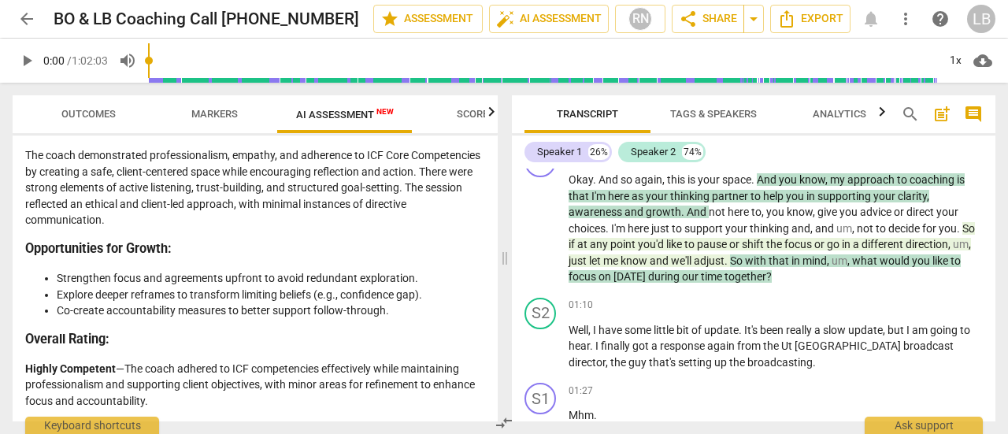
click at [323, 305] on li "Co-create accountability measures to better support follow-through." at bounding box center [271, 310] width 428 height 17
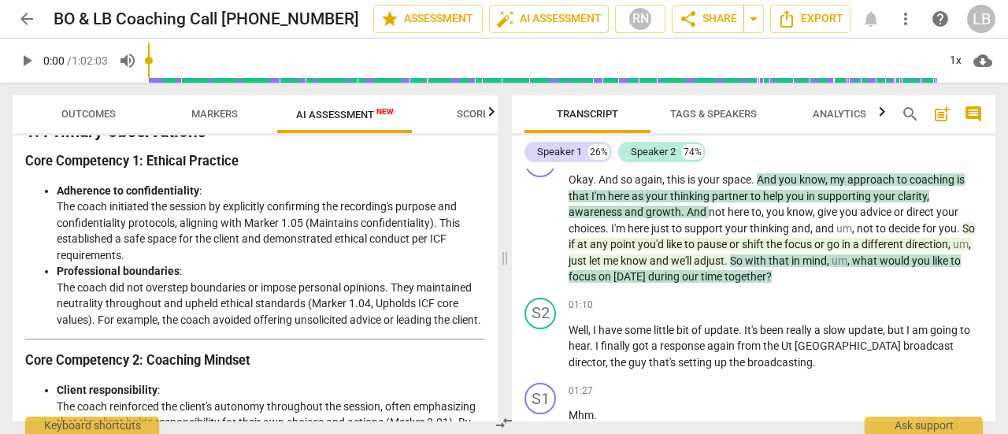
scroll to position [0, 0]
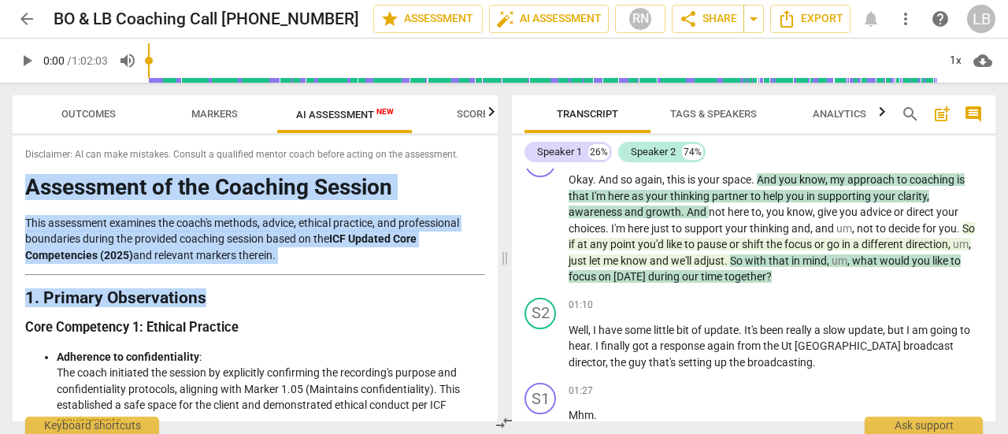
drag, startPoint x: 27, startPoint y: 187, endPoint x: 415, endPoint y: 309, distance: 406.9
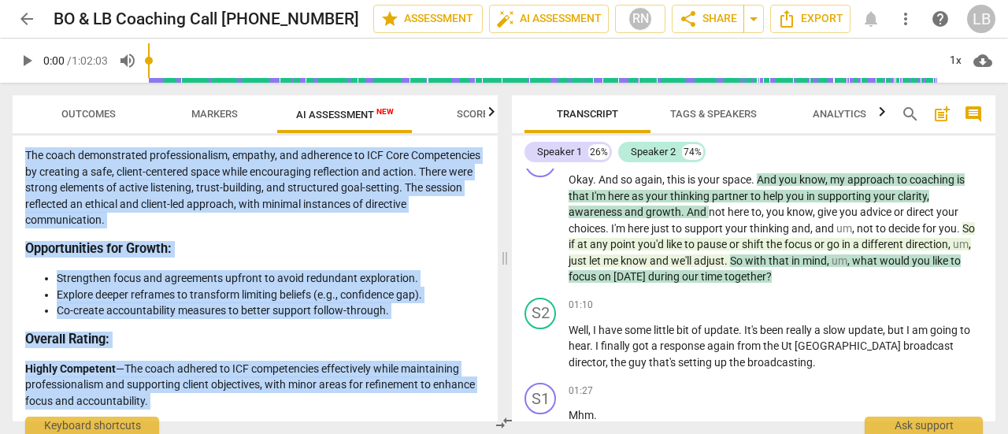
scroll to position [2897, 0]
copy div "Assessment of the Coaching Session This assessment examines the coach's methods…"
